Goal: Task Accomplishment & Management: Use online tool/utility

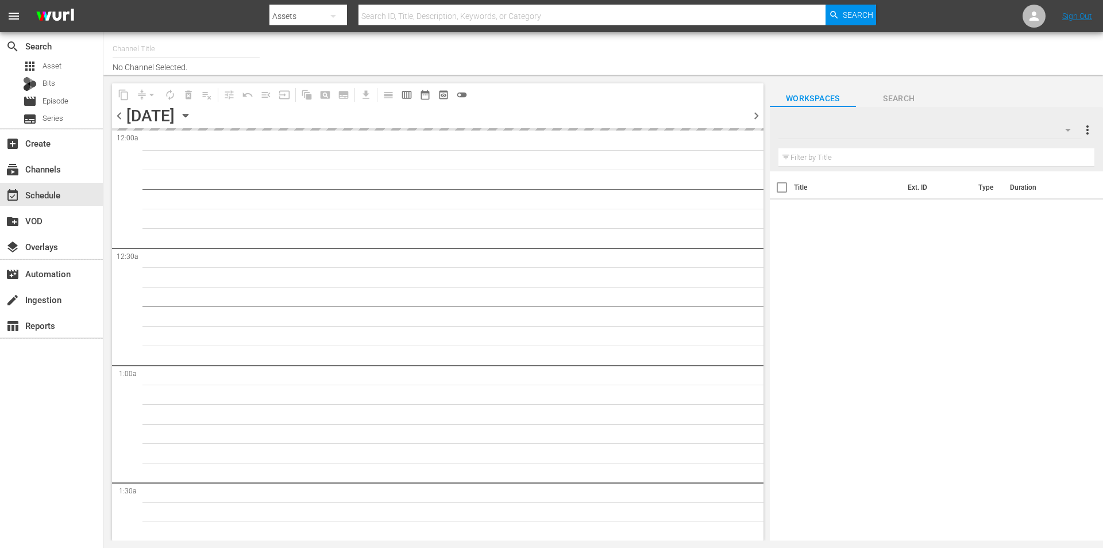
type input "Robot Wars by Mech+ (1413)"
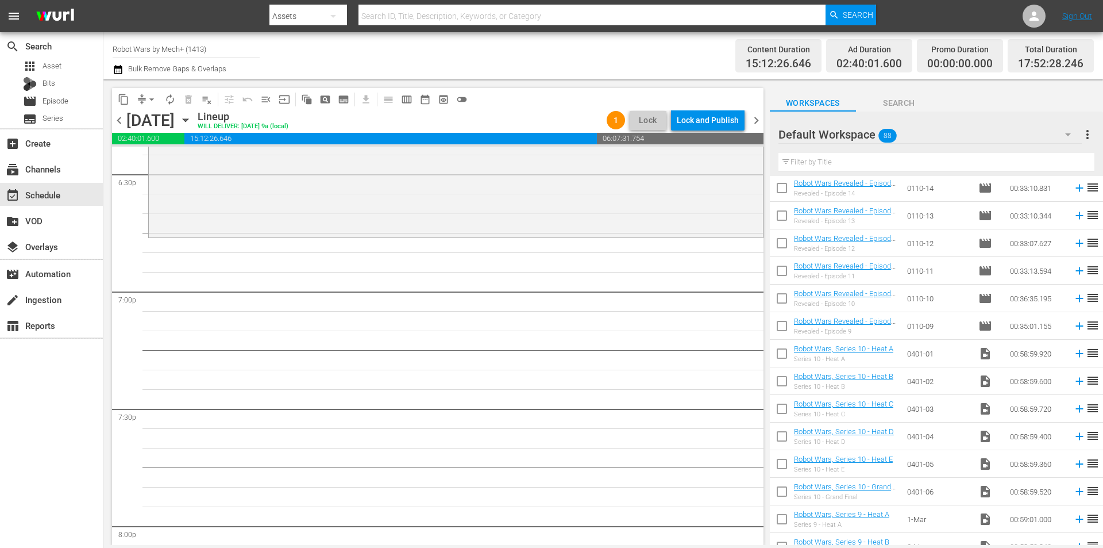
scroll to position [2085, 0]
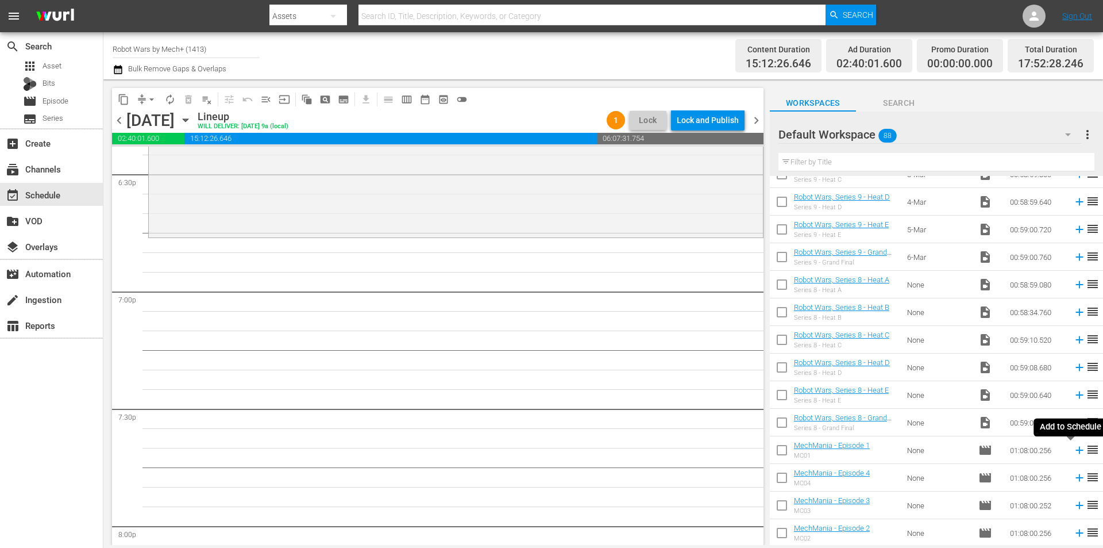
click at [1073, 448] on icon at bounding box center [1079, 450] width 13 height 13
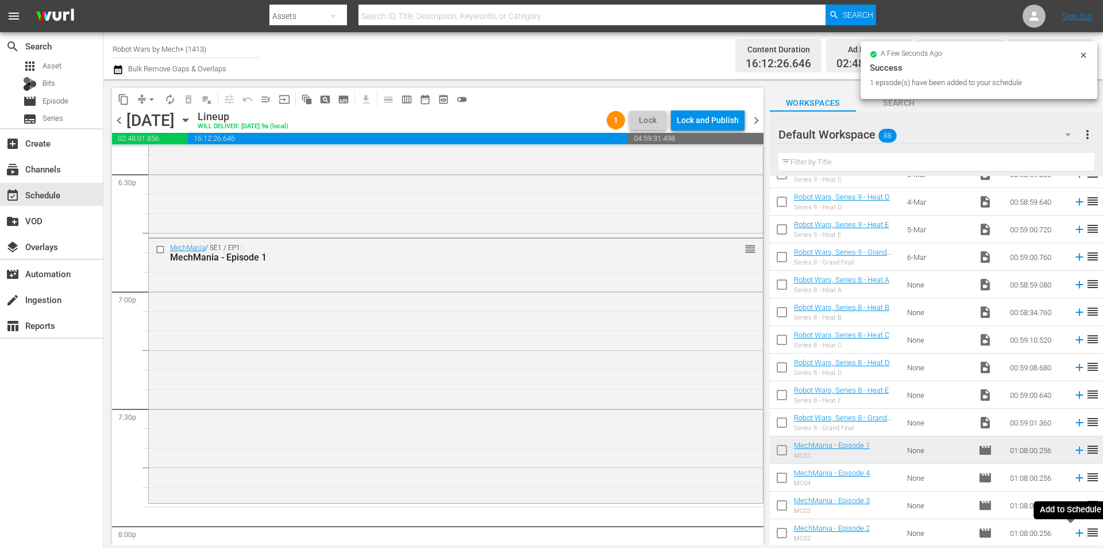
click at [1076, 534] on icon at bounding box center [1079, 532] width 7 height 7
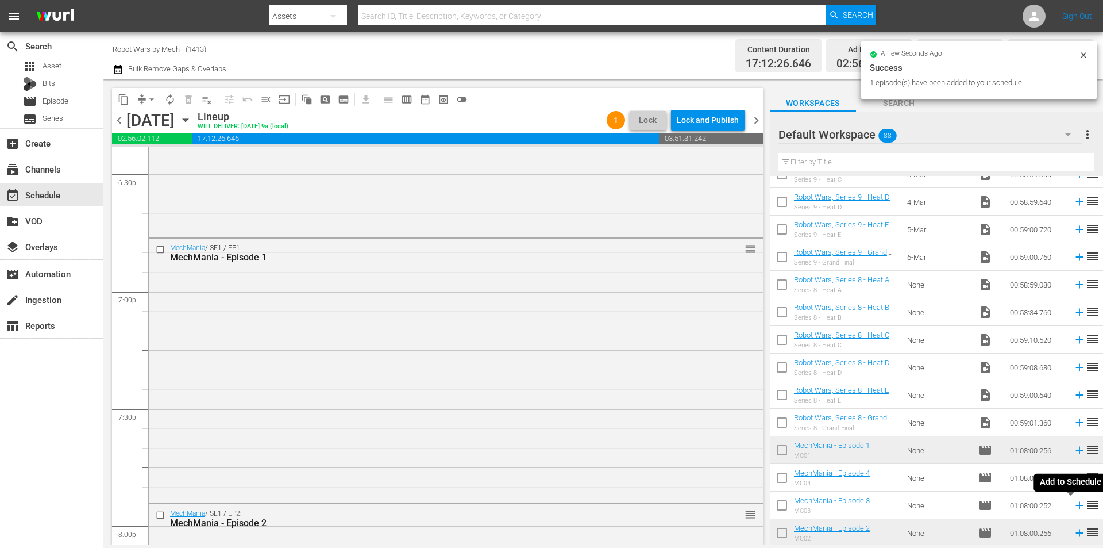
click at [1076, 506] on icon at bounding box center [1079, 505] width 7 height 7
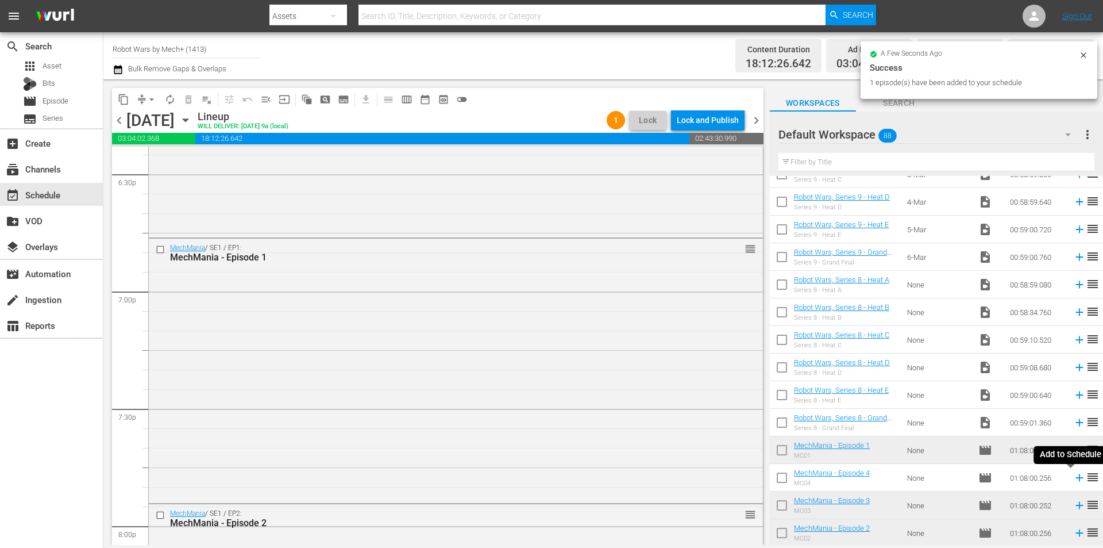
click at [1073, 477] on icon at bounding box center [1079, 477] width 13 height 13
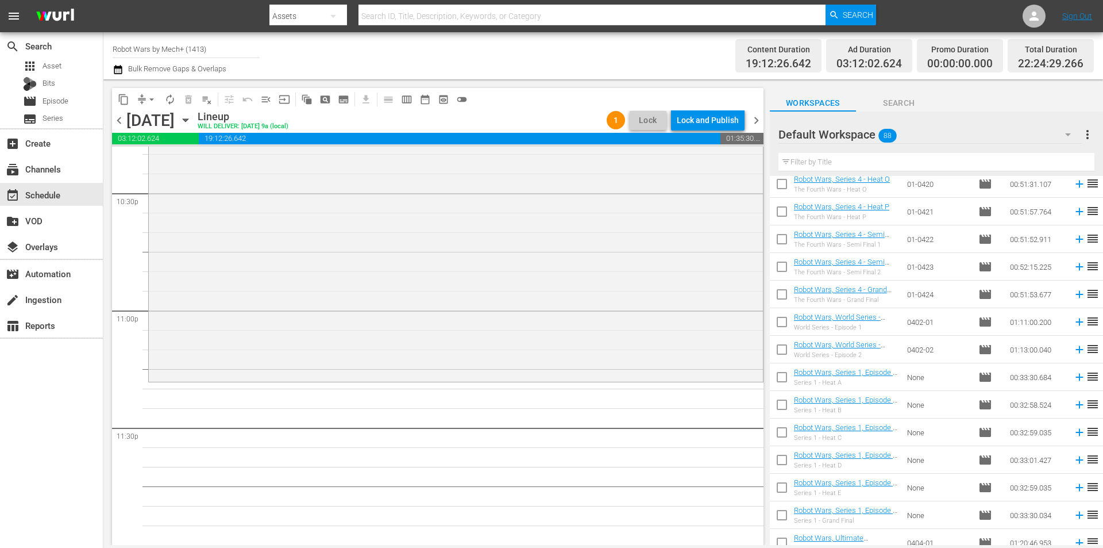
scroll to position [533, 0]
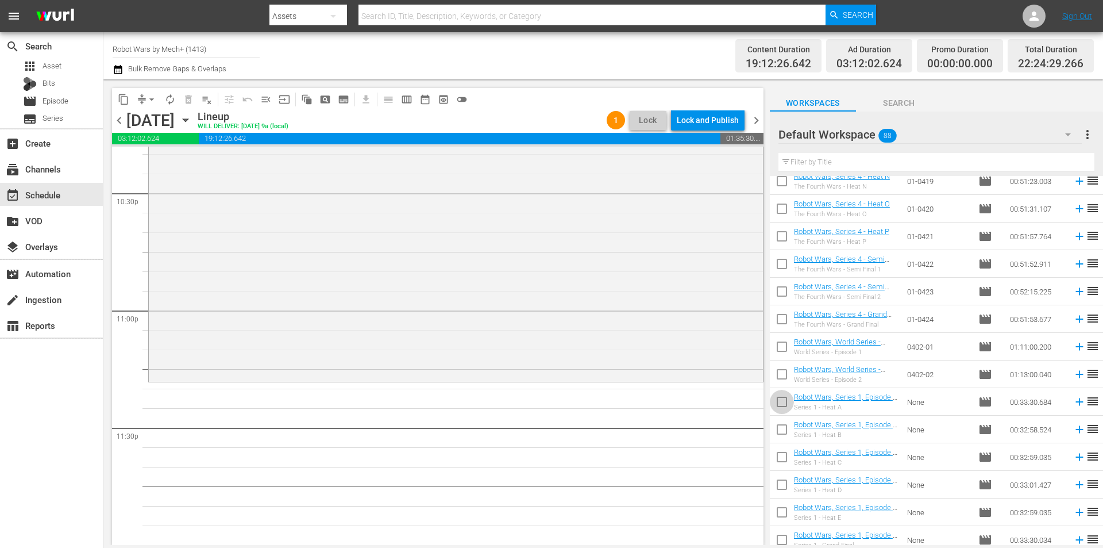
click at [780, 399] on input "checkbox" at bounding box center [782, 404] width 24 height 24
checkbox input "true"
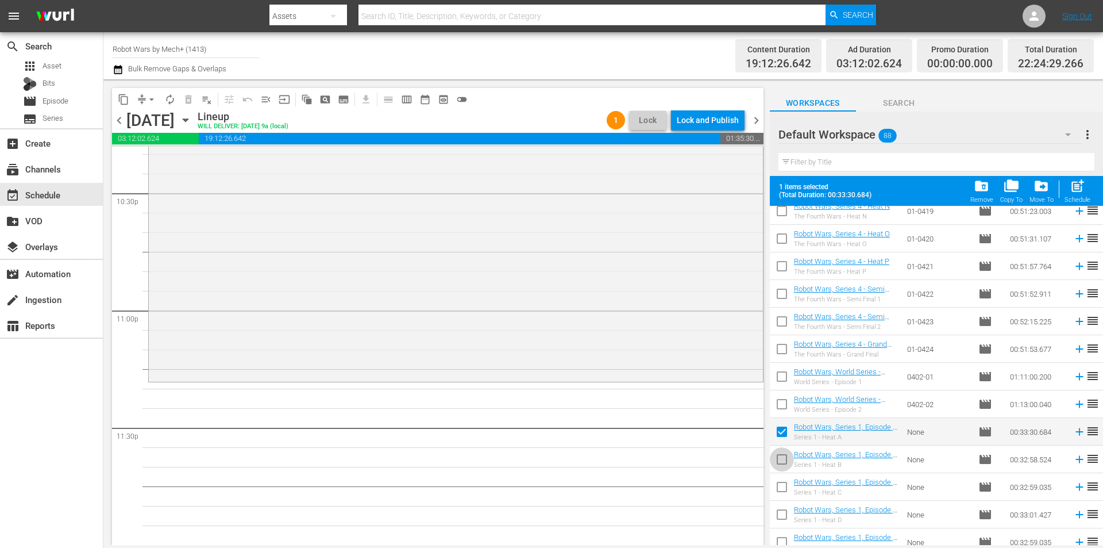
click at [779, 452] on input "checkbox" at bounding box center [782, 461] width 24 height 24
checkbox input "true"
drag, startPoint x: 1083, startPoint y: 193, endPoint x: 1061, endPoint y: 199, distance: 22.2
click at [1083, 193] on span "post_add" at bounding box center [1078, 186] width 16 height 16
checkbox input "false"
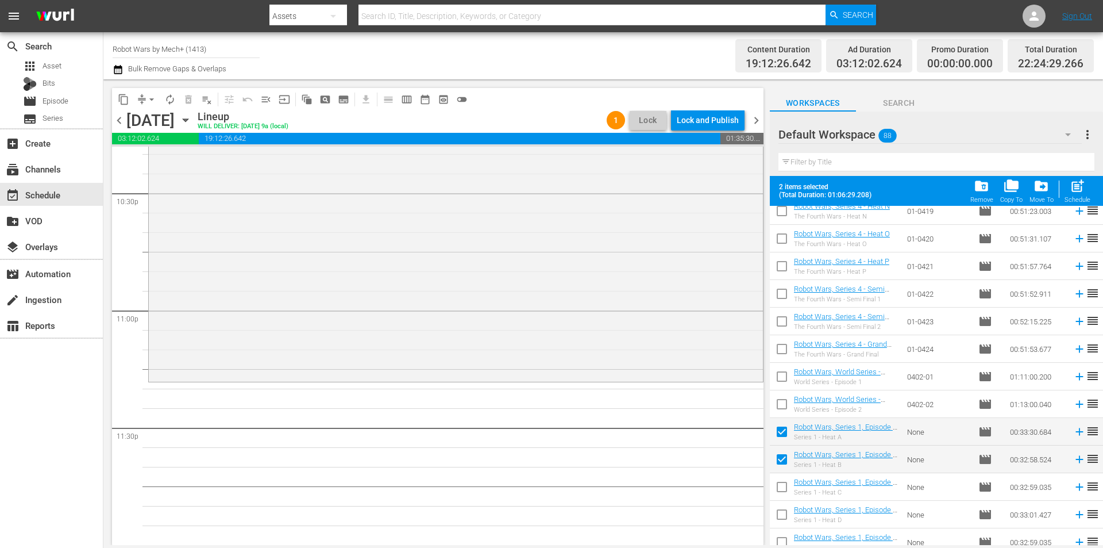
checkbox input "false"
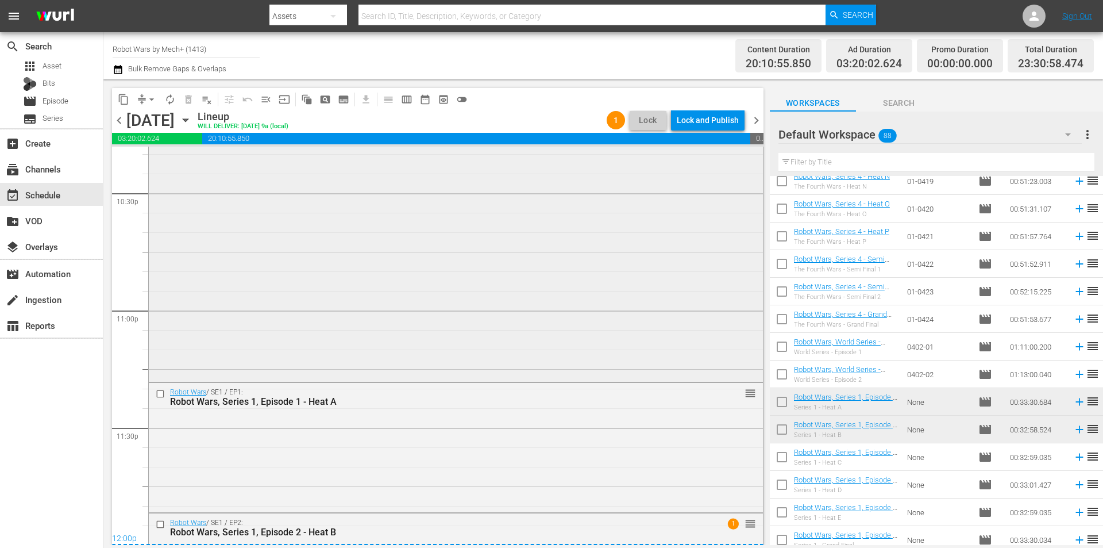
scroll to position [5325, 0]
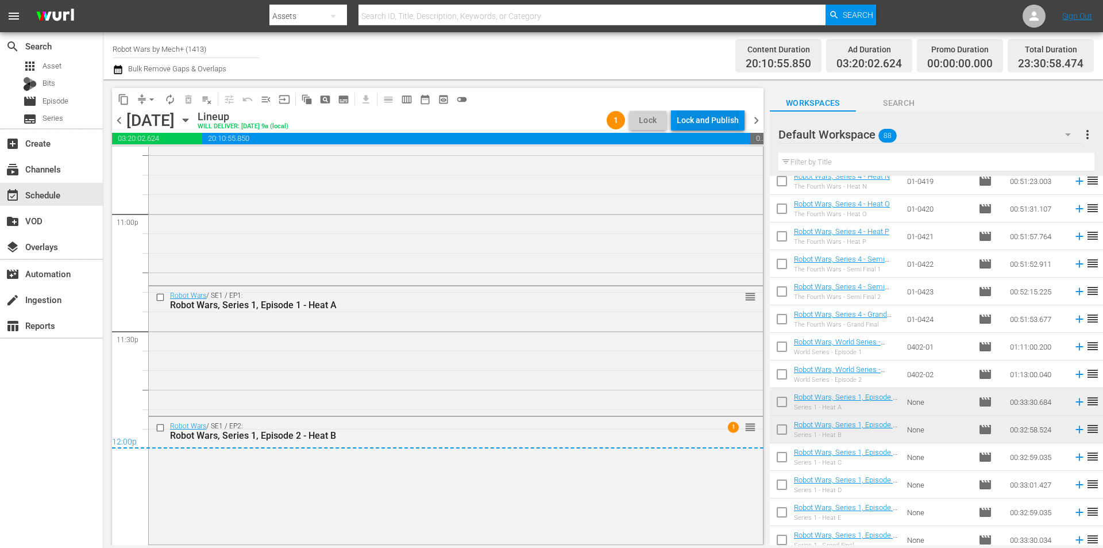
click at [708, 125] on div "Lock and Publish" at bounding box center [708, 120] width 62 height 21
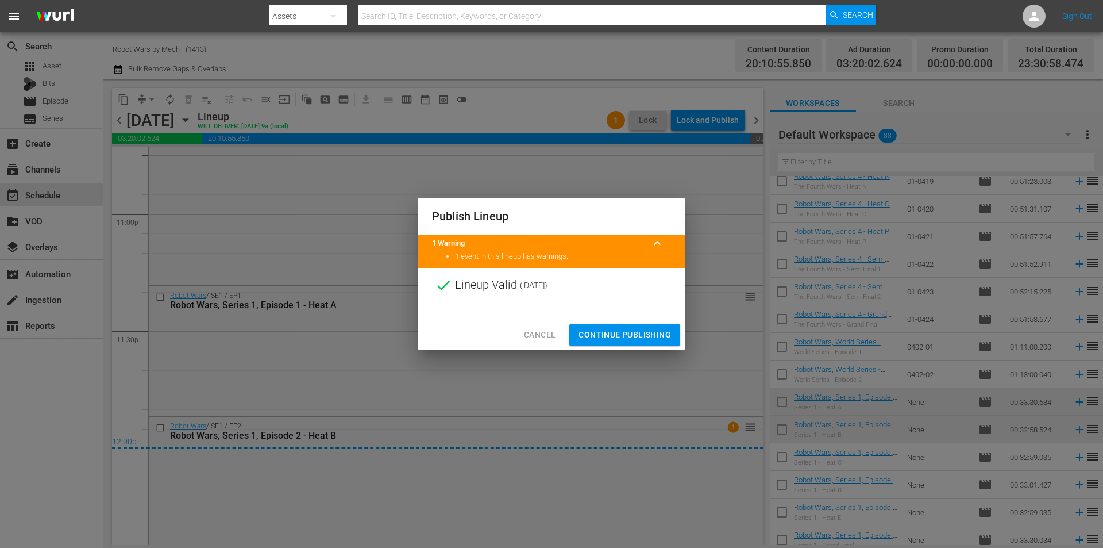
click at [624, 328] on span "Continue Publishing" at bounding box center [625, 335] width 93 height 14
